Goal: Find specific page/section: Find specific page/section

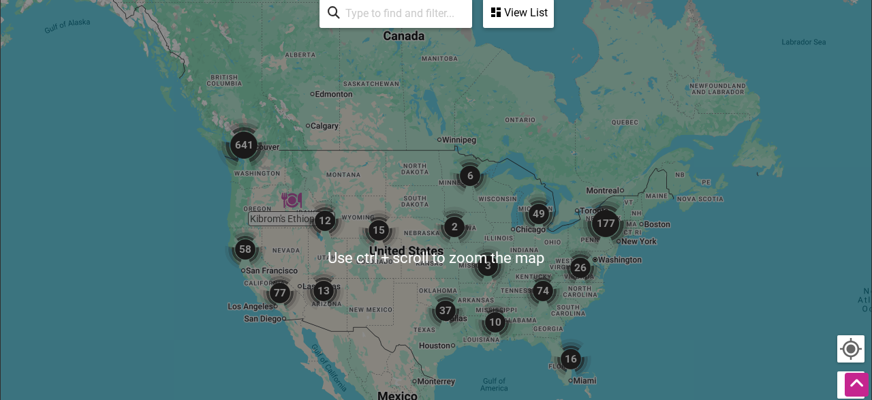
scroll to position [354, 0]
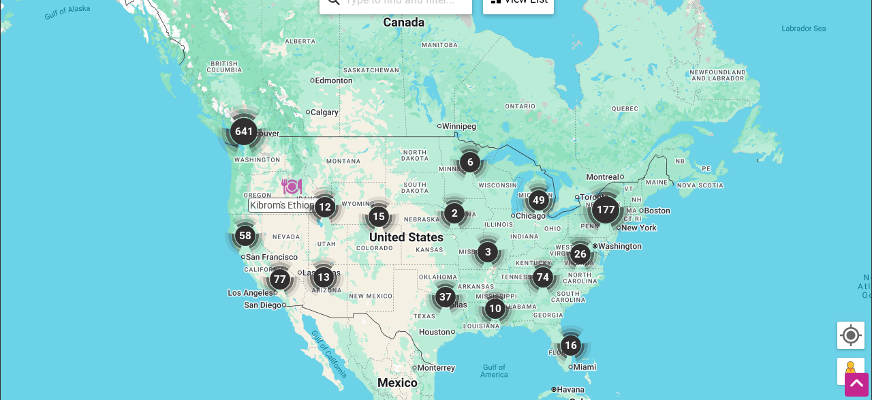
click at [249, 136] on img "641" at bounding box center [244, 131] width 55 height 55
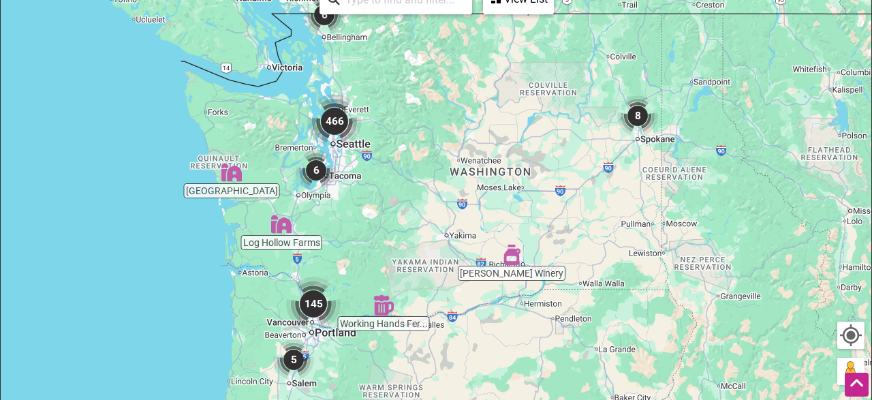
click at [344, 119] on img "466" at bounding box center [334, 121] width 55 height 55
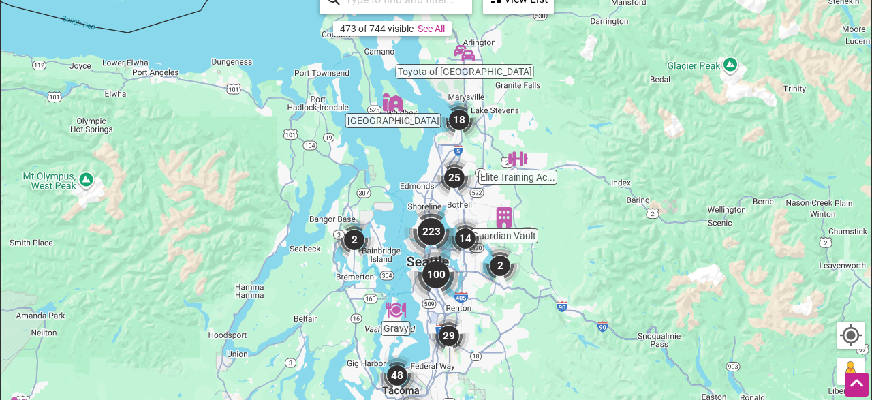
click at [466, 122] on img "18" at bounding box center [459, 119] width 41 height 41
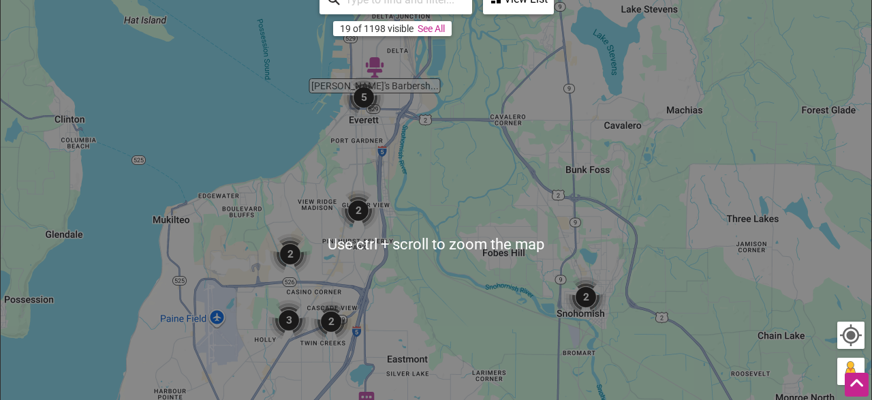
click at [362, 97] on img "5" at bounding box center [363, 97] width 41 height 41
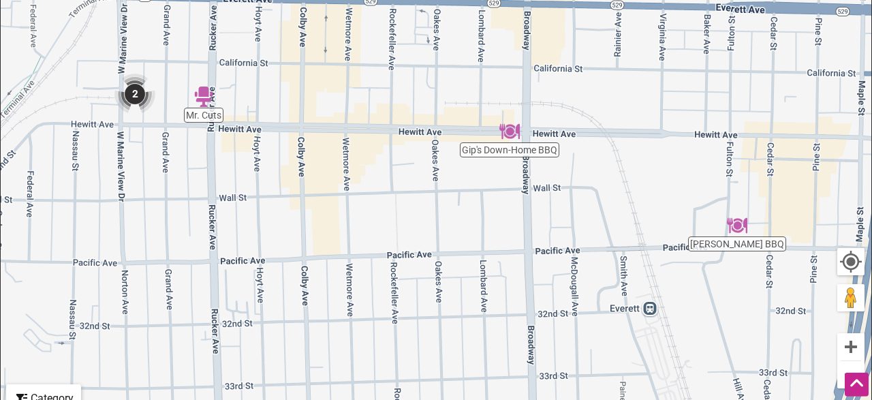
scroll to position [496, 0]
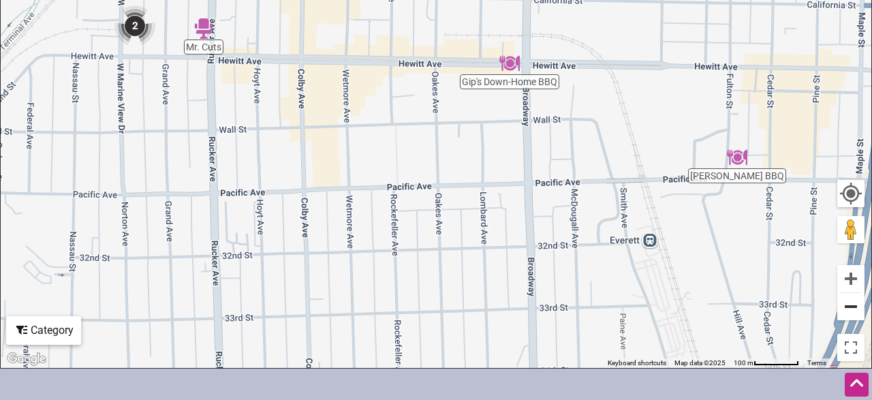
click at [848, 309] on button "Zoom out" at bounding box center [850, 306] width 27 height 27
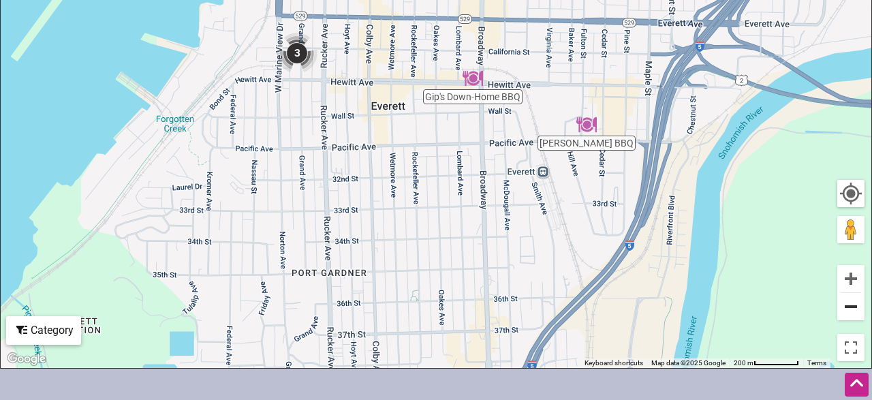
click at [848, 309] on button "Zoom out" at bounding box center [850, 306] width 27 height 27
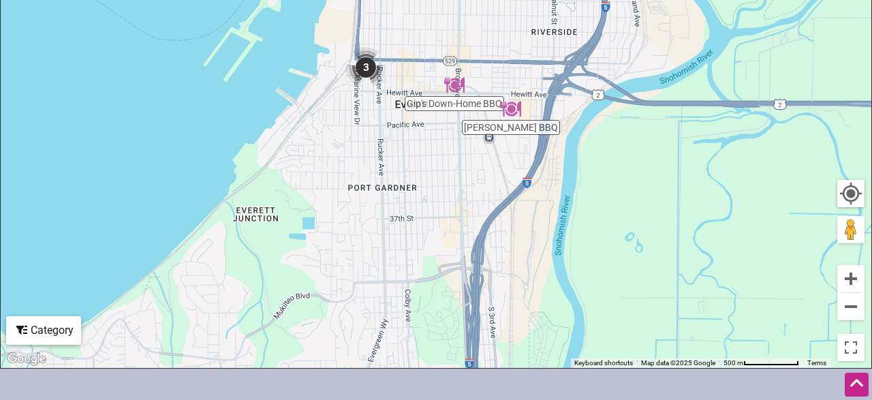
click at [364, 72] on img "3" at bounding box center [365, 67] width 41 height 41
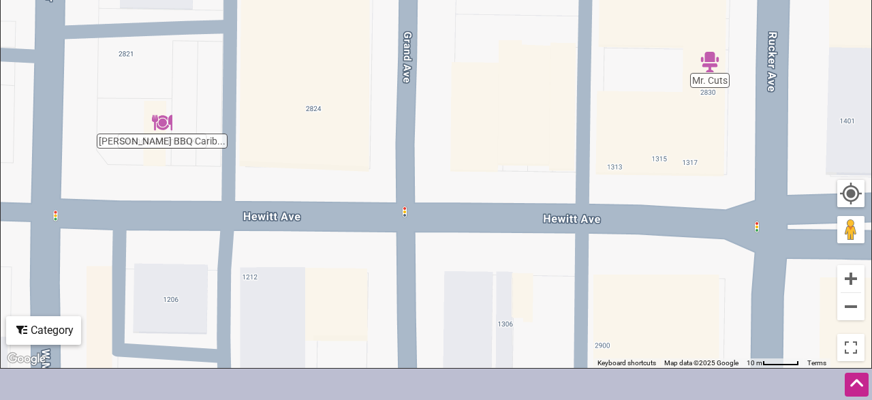
click at [164, 134] on div "To navigate, press the arrow keys." at bounding box center [436, 103] width 871 height 530
click at [164, 132] on img "Jubie's BBQ Caribbean Delights" at bounding box center [162, 122] width 20 height 20
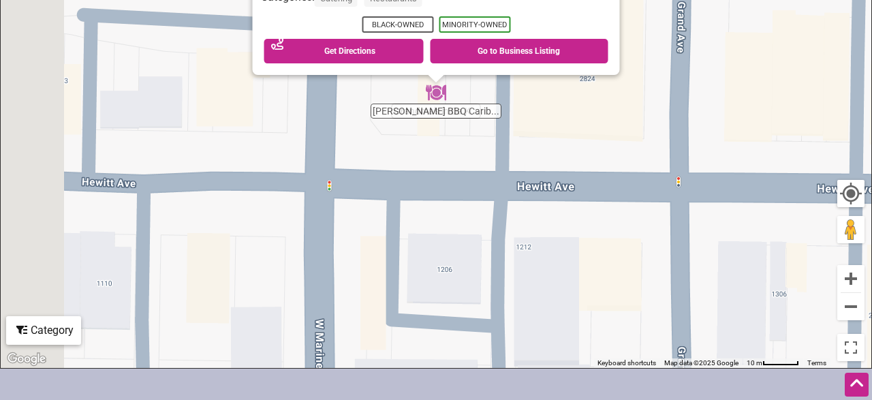
click at [164, 132] on div "To navigate, press the arrow keys. [PERSON_NAME] BBQ Caribbean Delights [STREET…" at bounding box center [436, 103] width 871 height 530
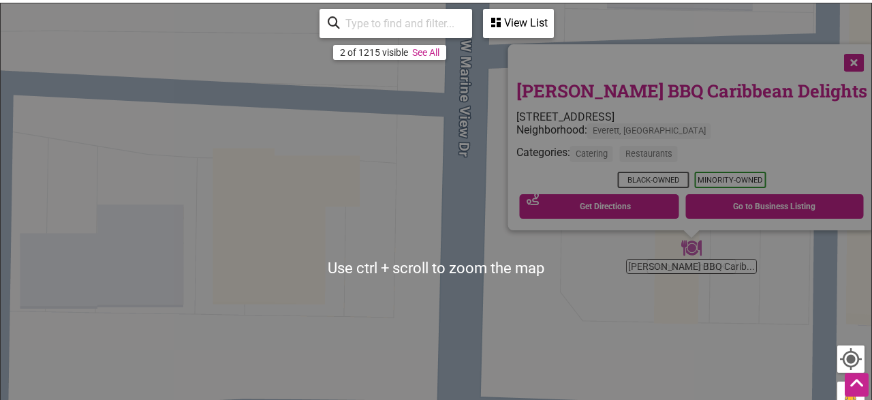
scroll to position [354, 0]
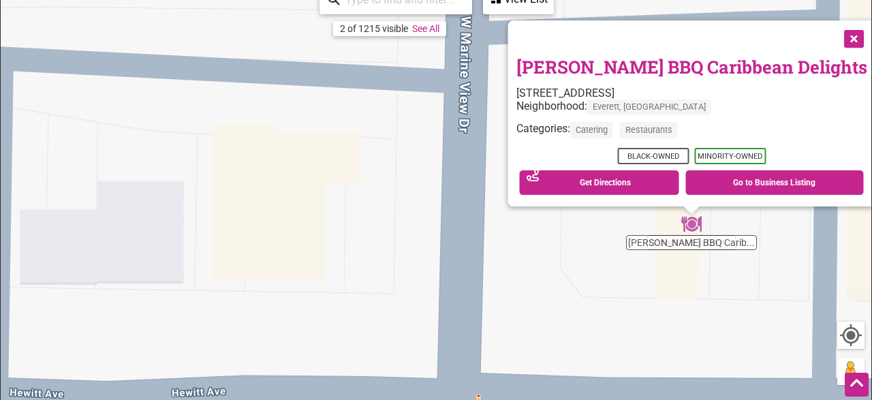
click at [836, 35] on button "Close" at bounding box center [853, 37] width 34 height 34
